Goal: Task Accomplishment & Management: Use online tool/utility

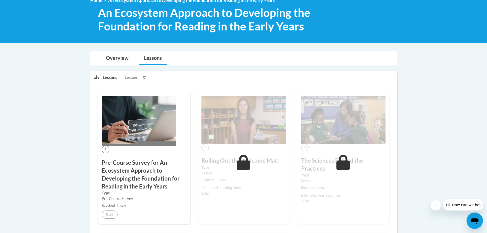
scroll to position [102, 0]
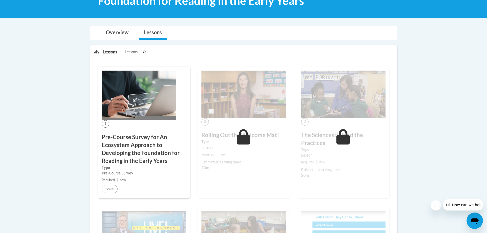
click at [161, 175] on div "Pre-Course Survey" at bounding box center [144, 173] width 84 height 6
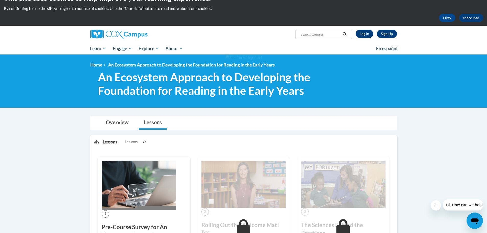
scroll to position [0, 0]
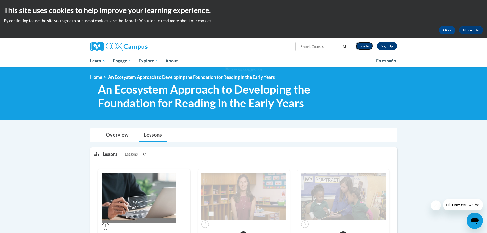
click at [365, 47] on link "Log In" at bounding box center [365, 46] width 18 height 8
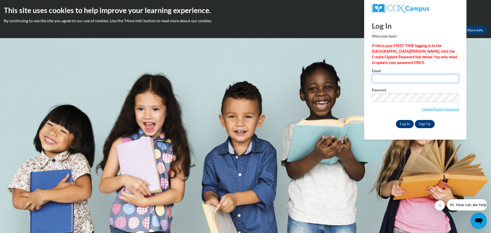
type input "nfrye@lccaa.net"
click at [402, 125] on input "Log In" at bounding box center [405, 124] width 18 height 8
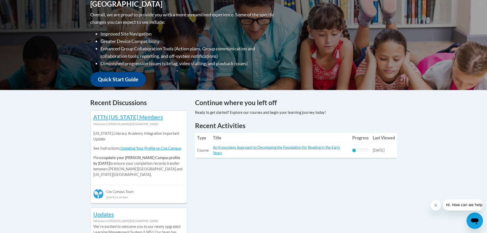
scroll to position [128, 0]
click at [242, 148] on link "An Ecosystem Approach to Developing the Foundation for Reading in the Early Yea…" at bounding box center [276, 150] width 127 height 10
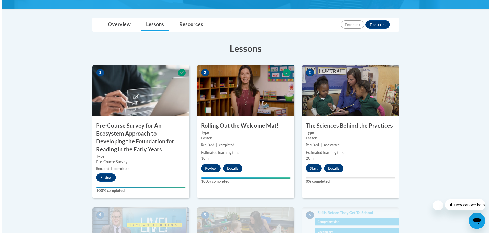
scroll to position [128, 0]
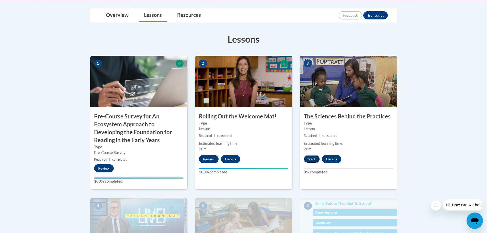
click at [314, 161] on button "Start" at bounding box center [312, 159] width 16 height 8
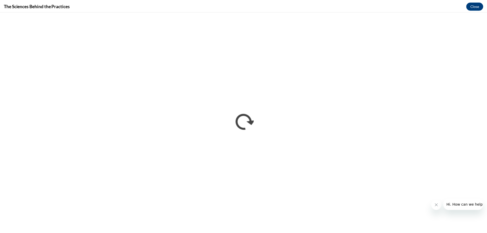
scroll to position [0, 0]
click at [473, 4] on button "Close" at bounding box center [478, 6] width 17 height 8
